Goal: Transaction & Acquisition: Download file/media

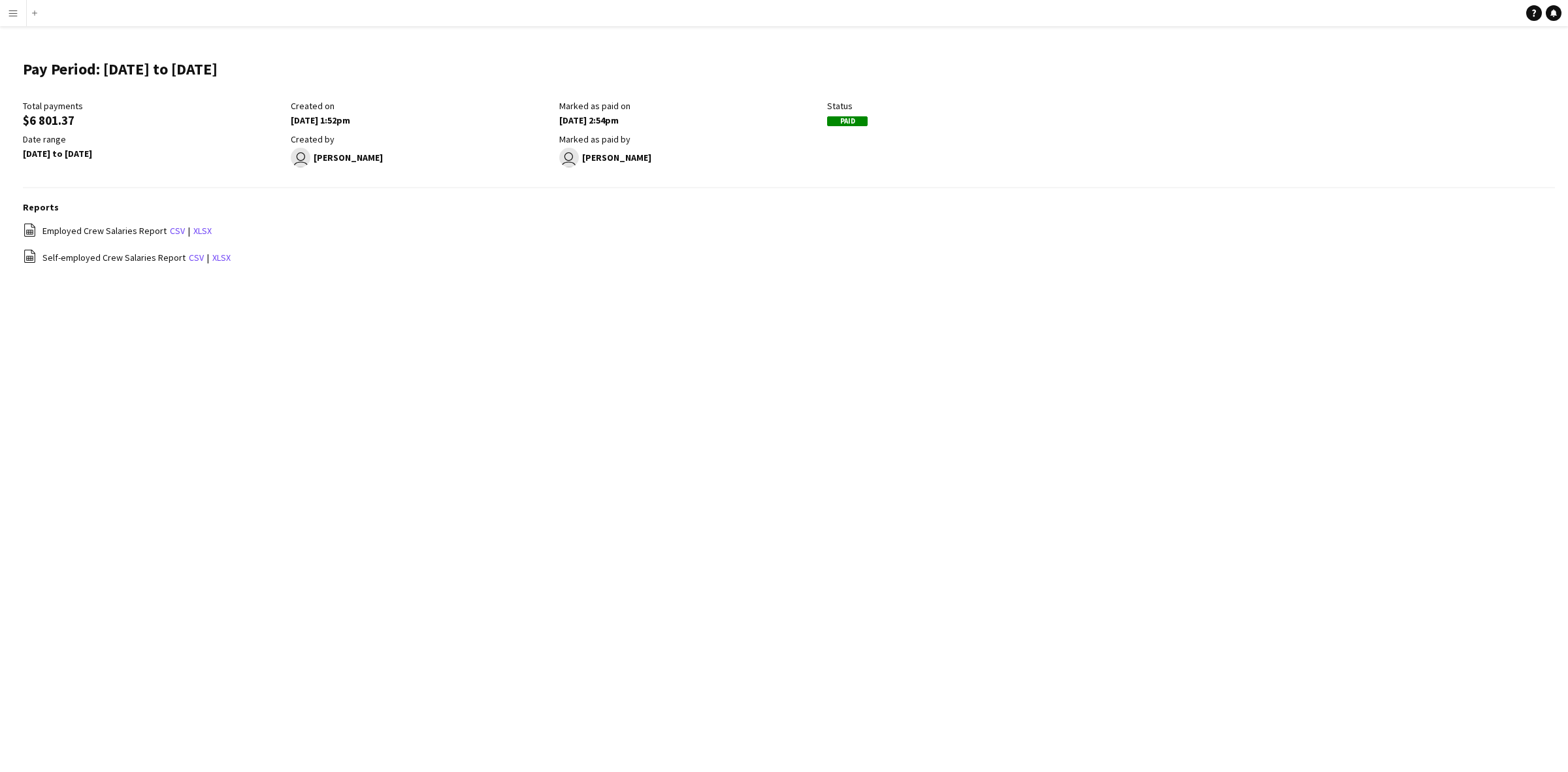
click at [14, 13] on app-icon "Menu" at bounding box center [13, 13] width 11 height 11
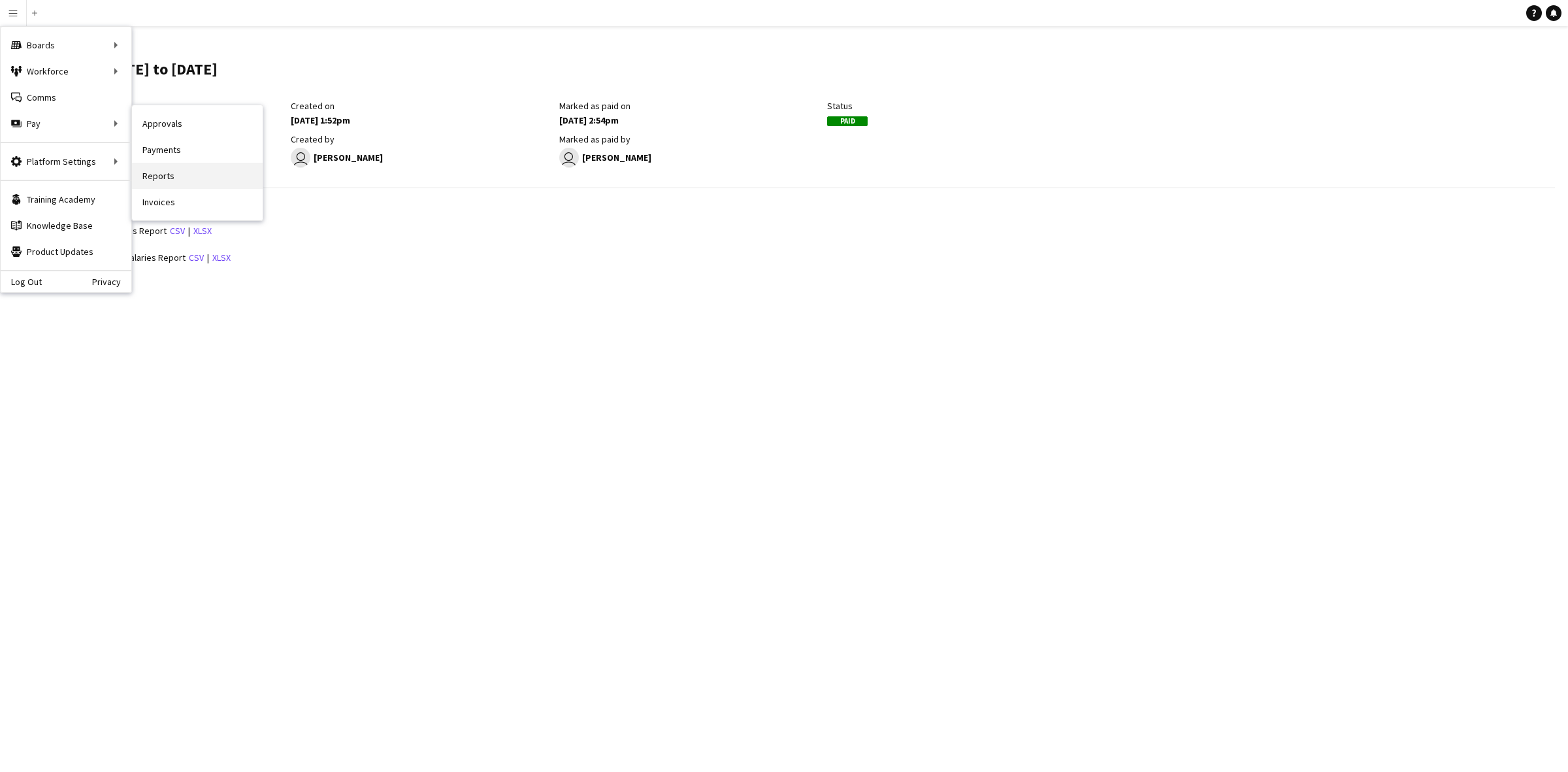
click at [160, 178] on link "Reports" at bounding box center [197, 176] width 131 height 26
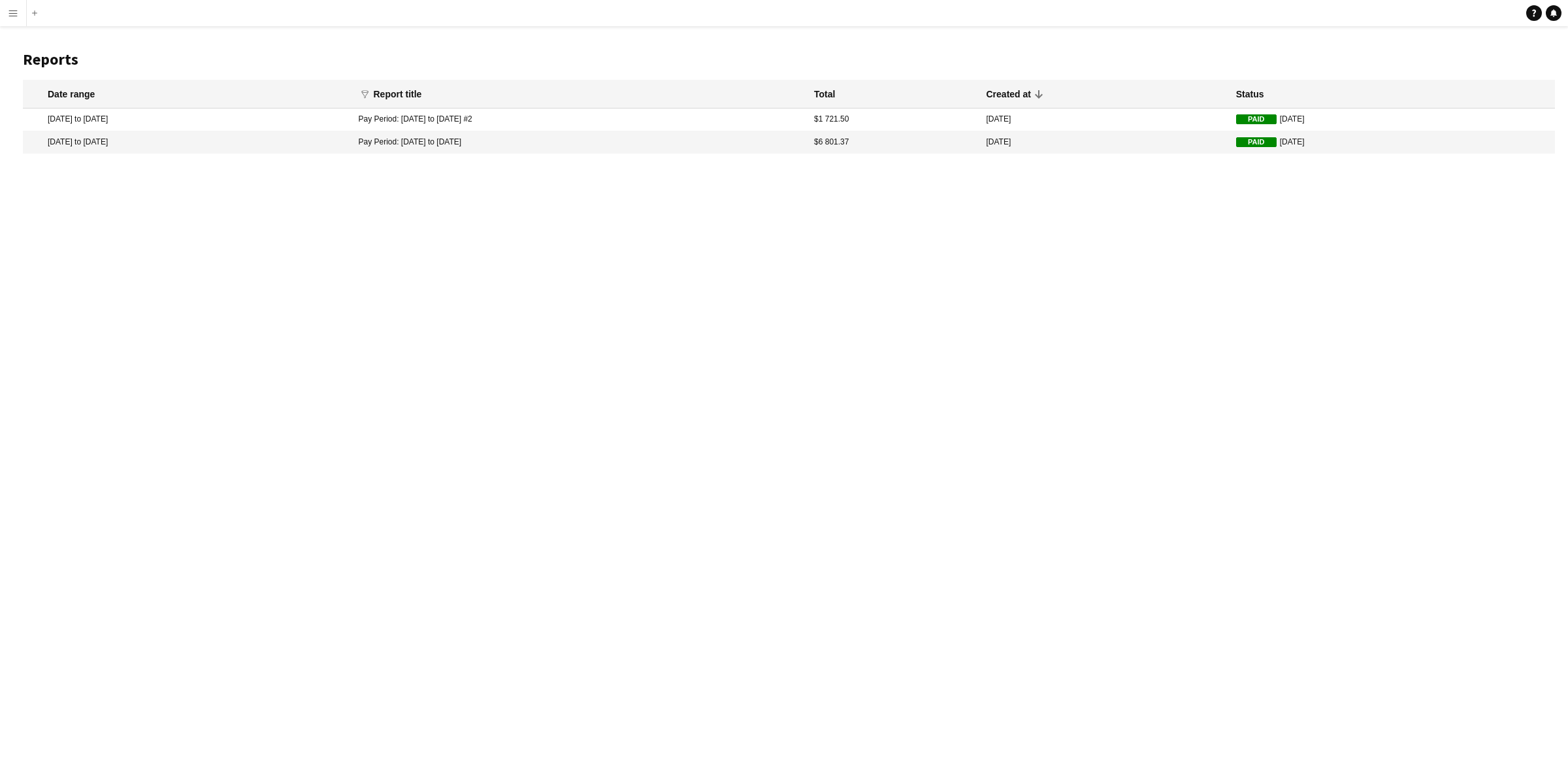
click at [296, 118] on mat-cell "[DATE] to [DATE]" at bounding box center [187, 119] width 329 height 22
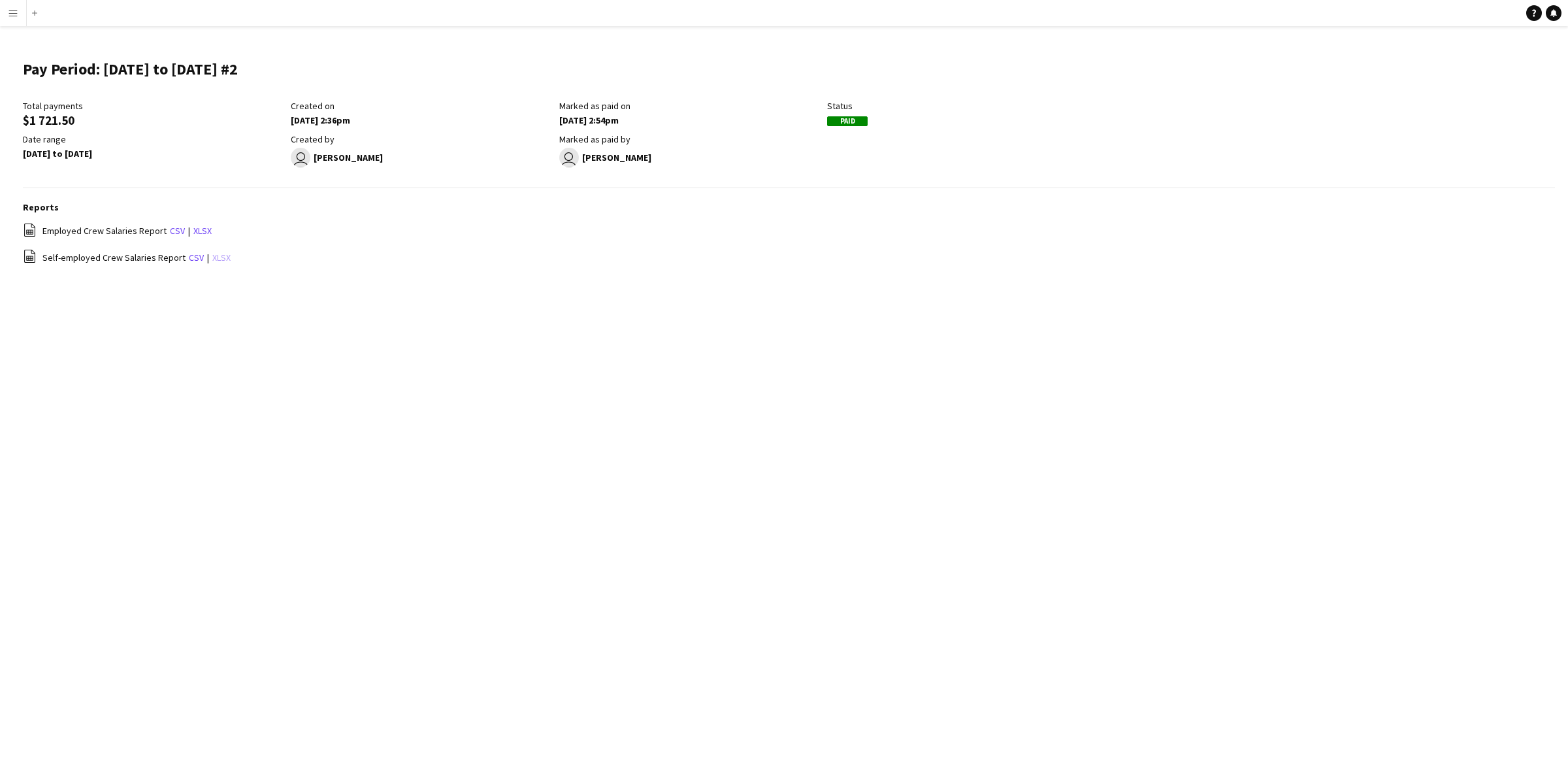
click at [214, 256] on link "xlsx" at bounding box center [221, 257] width 18 height 12
click at [409, 396] on div "Menu Boards Boards Boards All jobs Status Workforce Workforce My Workforce Recr…" at bounding box center [784, 386] width 1568 height 772
click at [10, 11] on app-icon "Menu" at bounding box center [13, 13] width 11 height 11
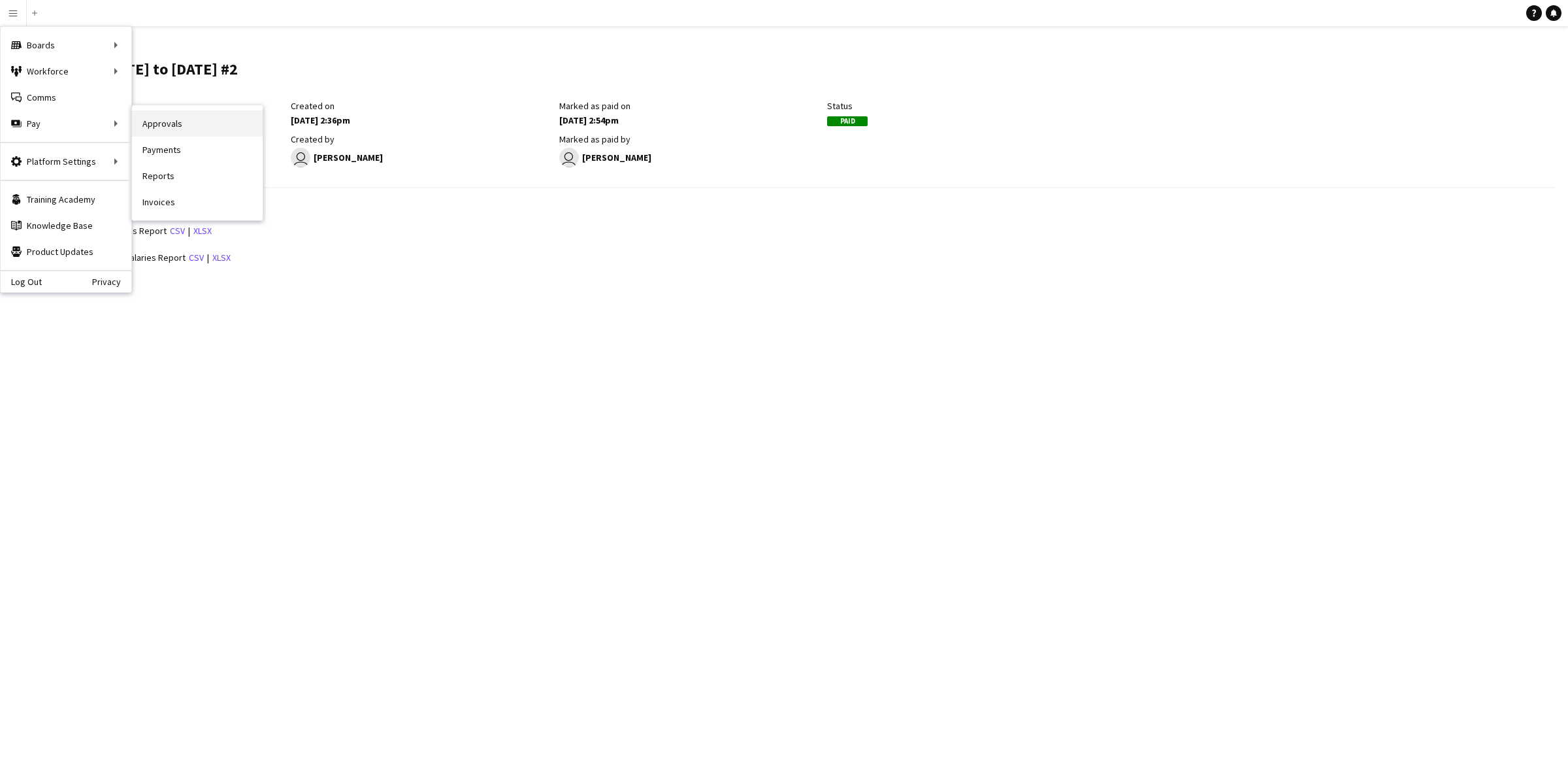
click at [171, 123] on link "Approvals" at bounding box center [197, 123] width 131 height 26
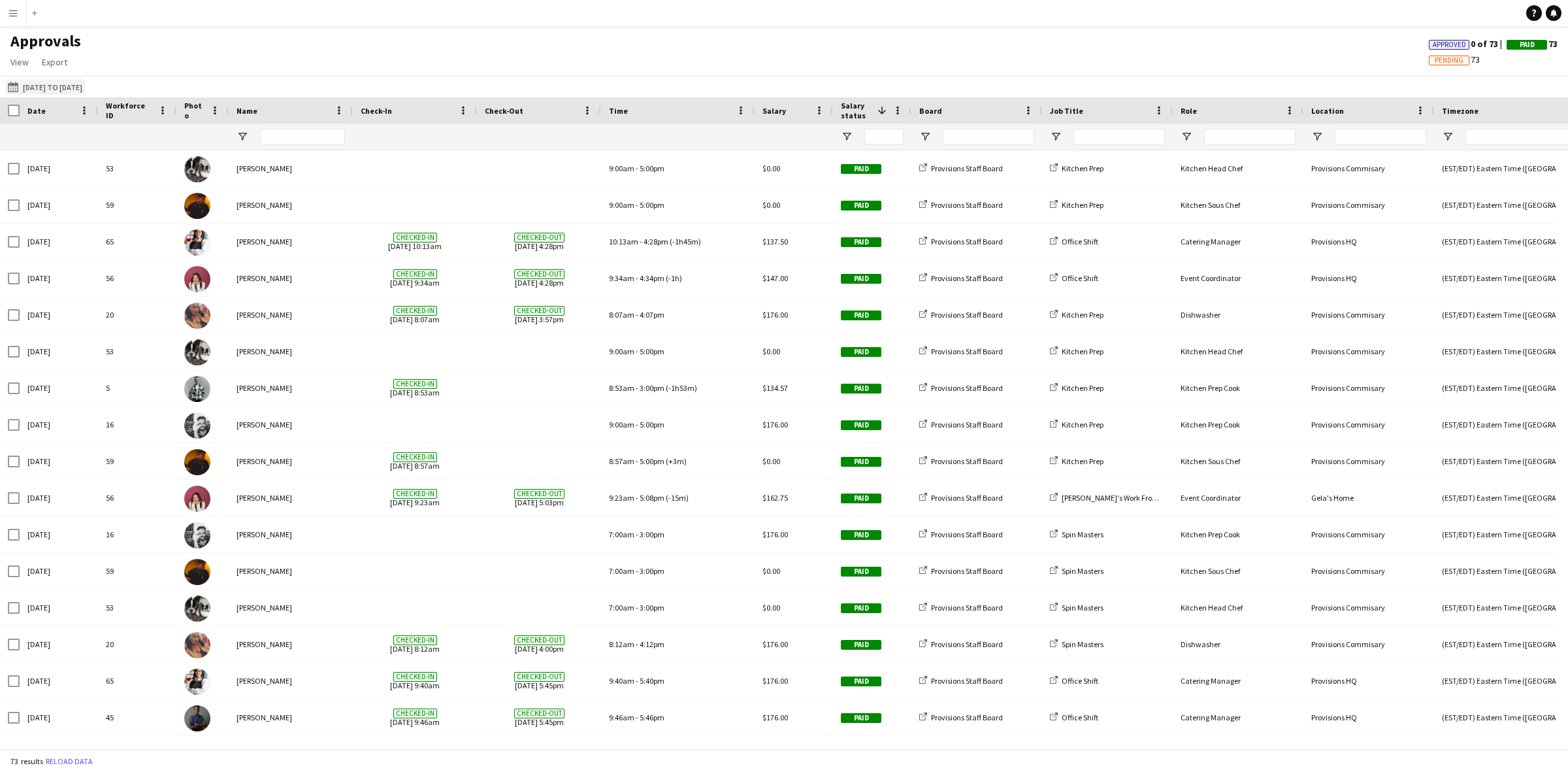
click at [23, 86] on button "[DATE] to [DATE] [DATE] to [DATE]" at bounding box center [45, 86] width 80 height 15
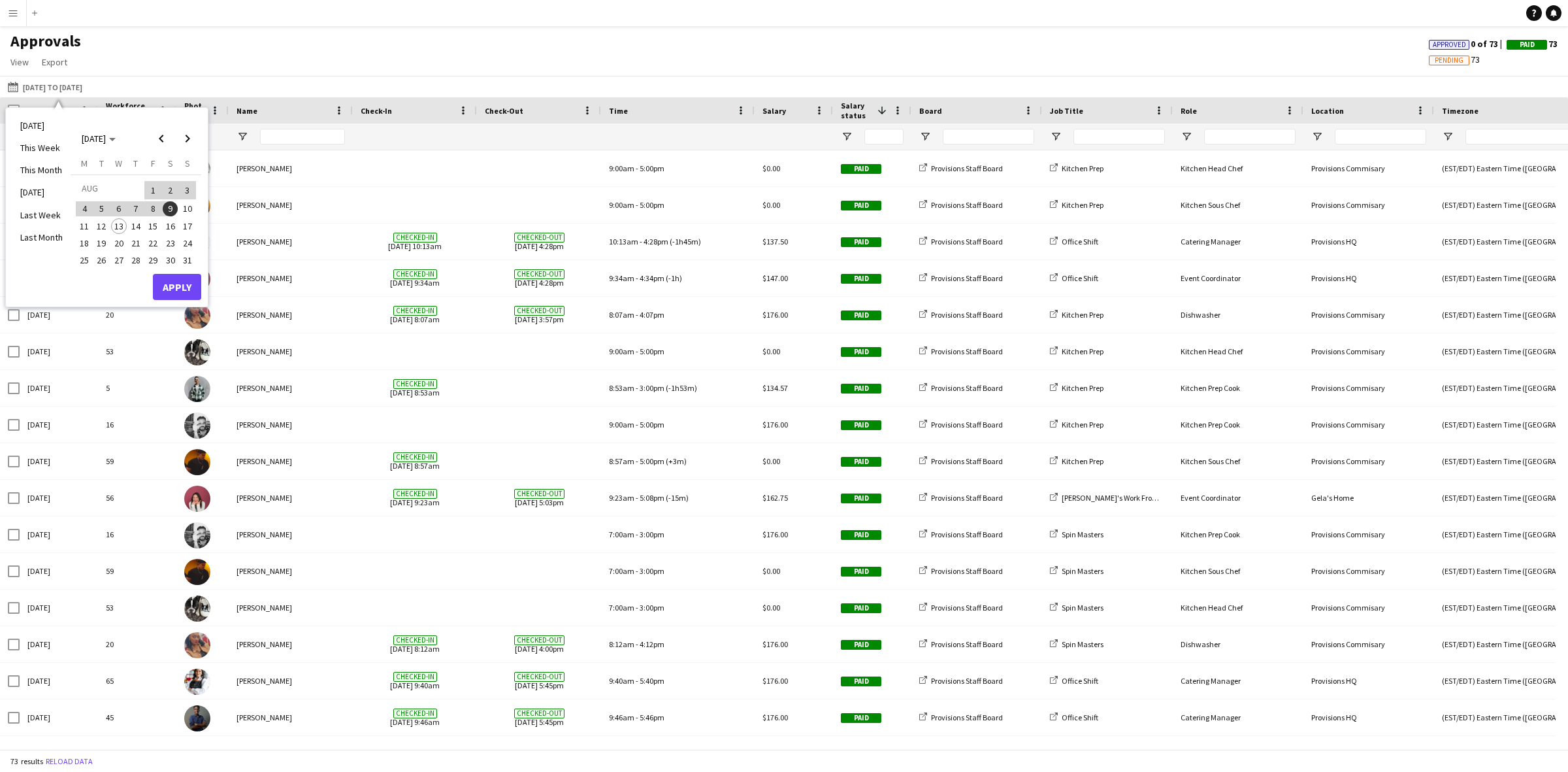
click at [191, 208] on span "10" at bounding box center [187, 208] width 15 height 15
click at [171, 239] on span "23" at bounding box center [170, 243] width 15 height 15
click at [174, 289] on button "Apply" at bounding box center [177, 287] width 48 height 26
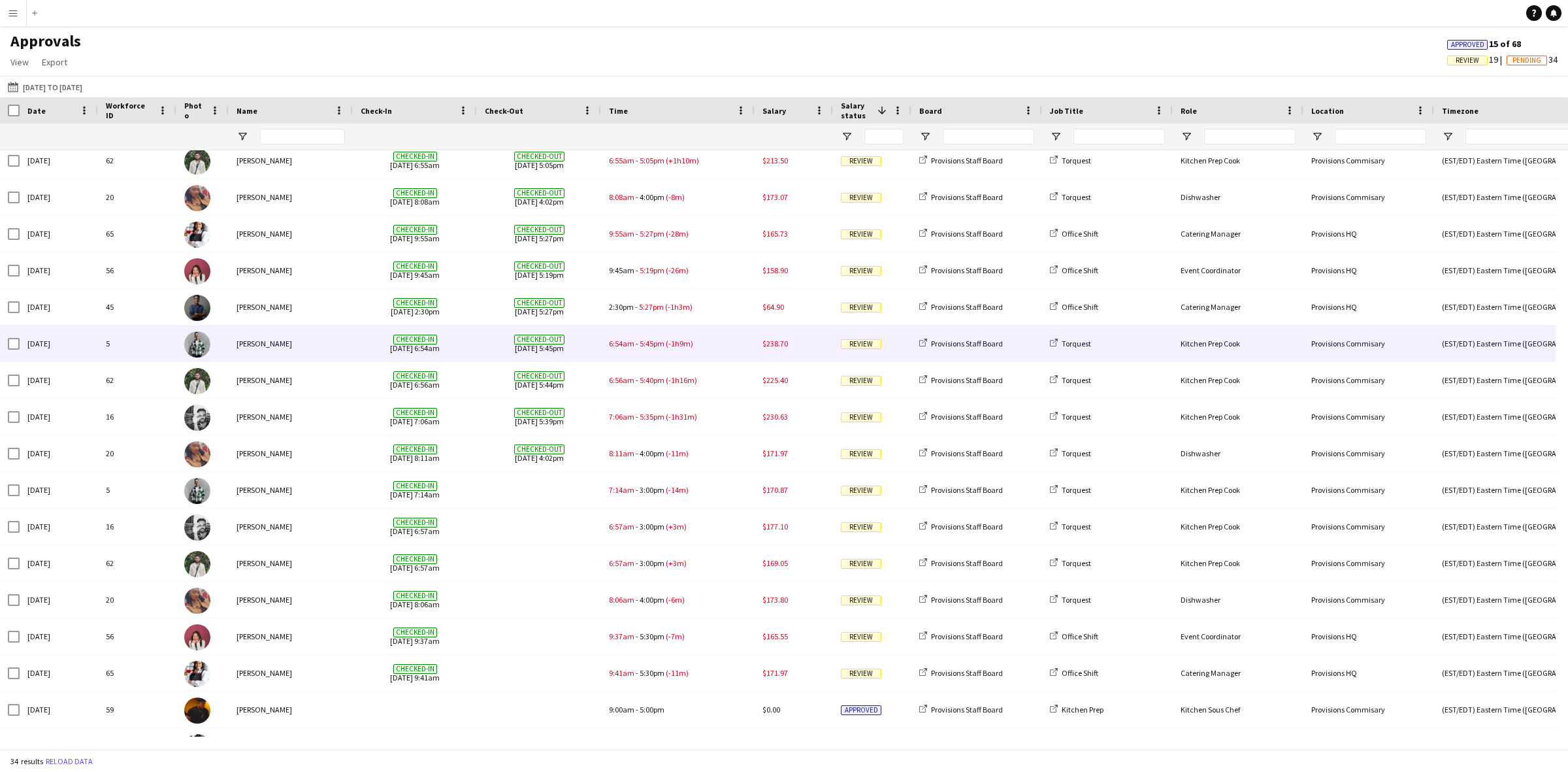
scroll to position [92, 0]
